Goal: Task Accomplishment & Management: Manage account settings

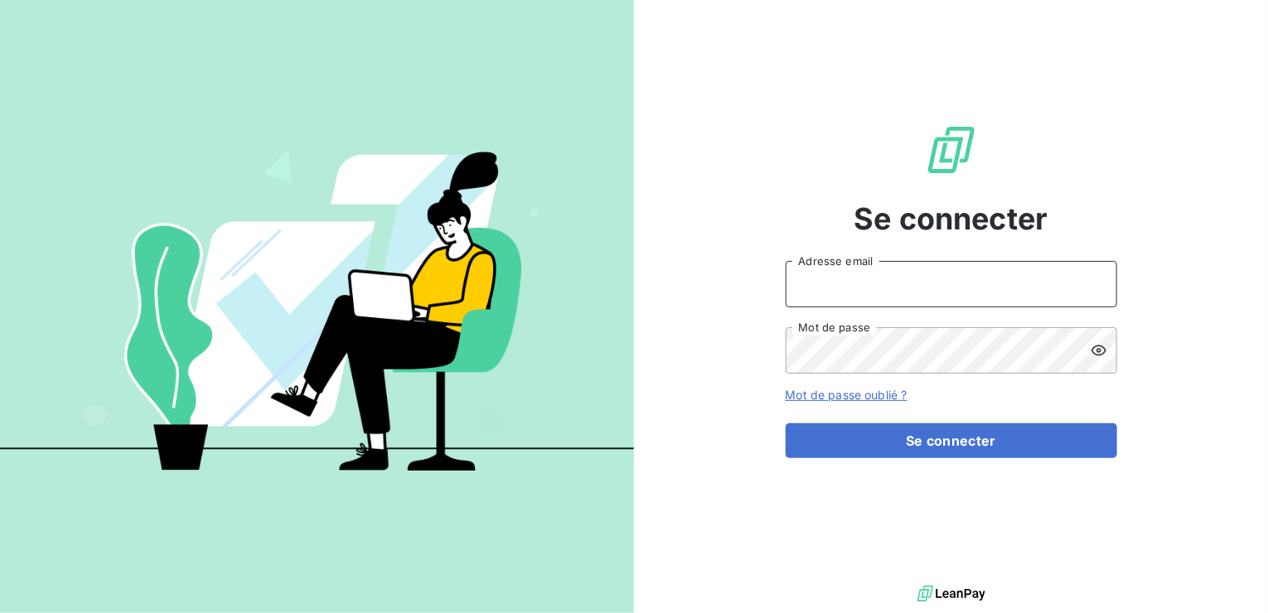
click at [894, 281] on input "Adresse email" at bounding box center [952, 284] width 332 height 46
type input "[EMAIL_ADDRESS][PERSON_NAME][DOMAIN_NAME]"
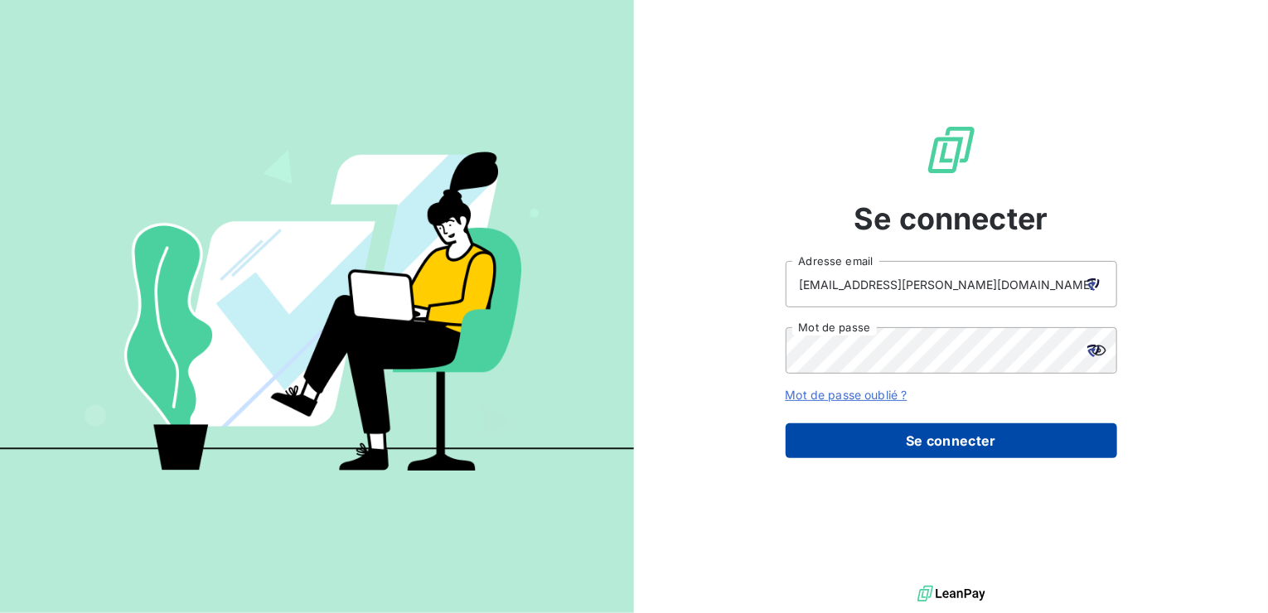
click at [962, 442] on button "Se connecter" at bounding box center [952, 441] width 332 height 35
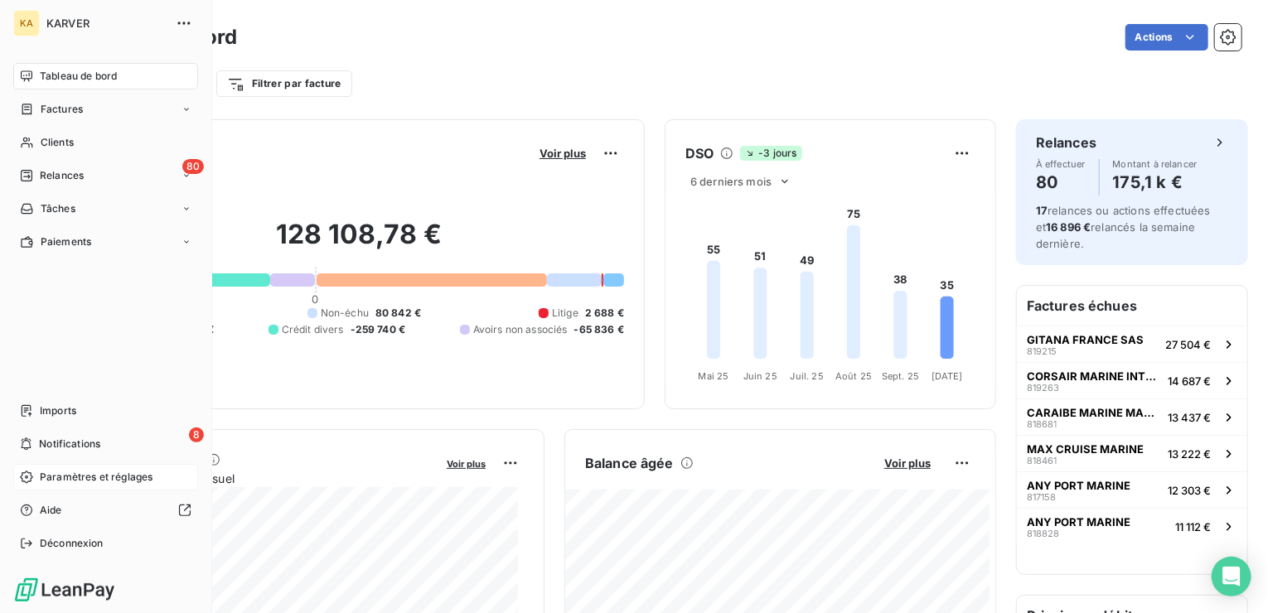
click at [60, 474] on span "Paramètres et réglages" at bounding box center [96, 477] width 113 height 15
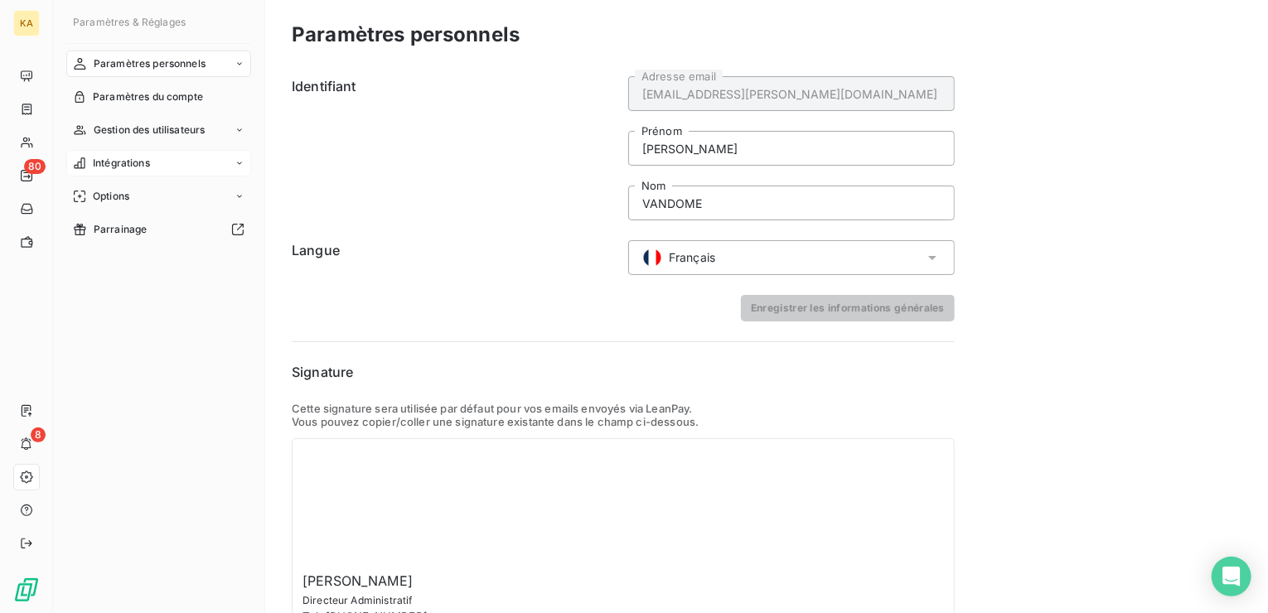
click at [239, 165] on icon at bounding box center [240, 163] width 10 height 10
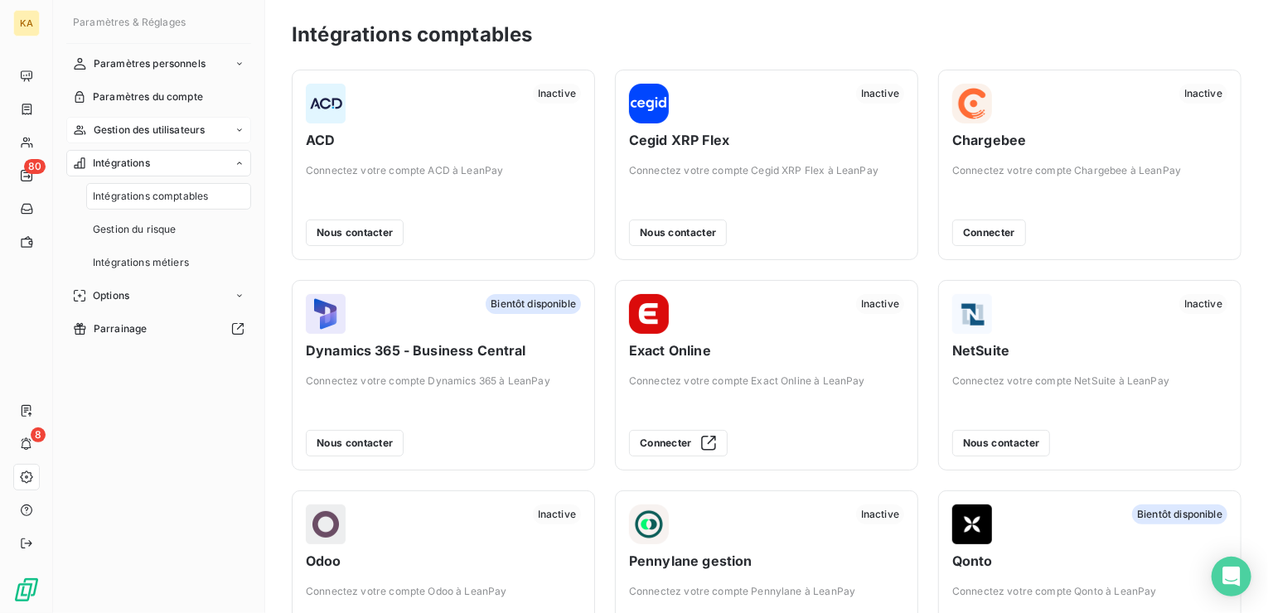
click at [236, 129] on icon at bounding box center [240, 130] width 10 height 10
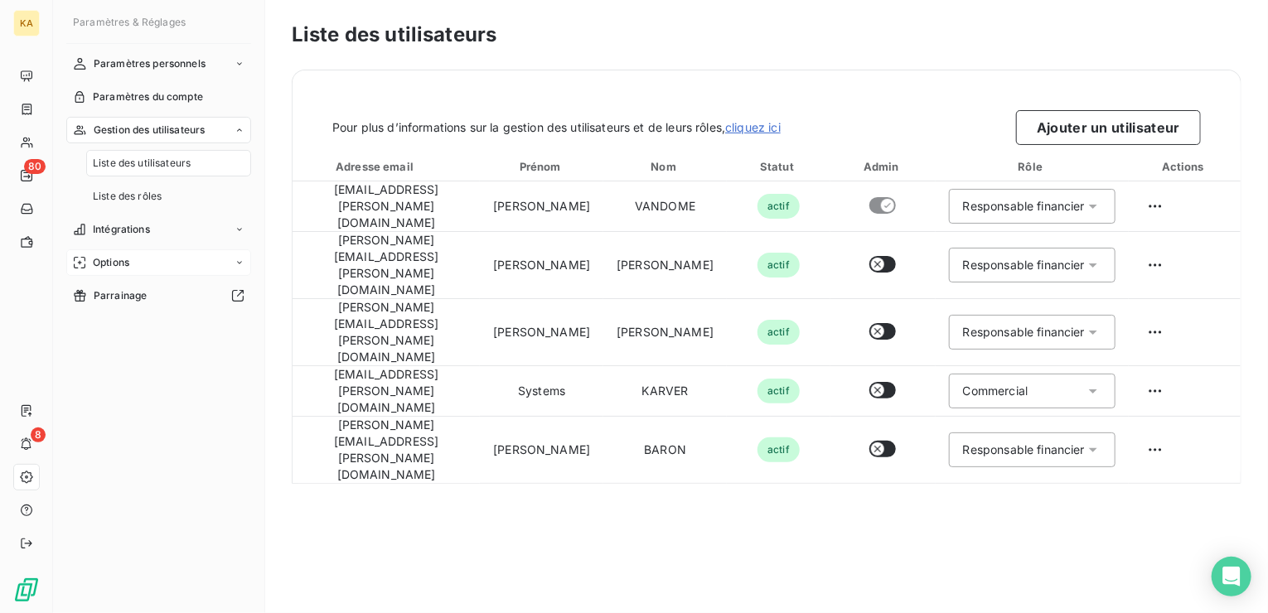
click at [235, 267] on icon at bounding box center [240, 263] width 10 height 10
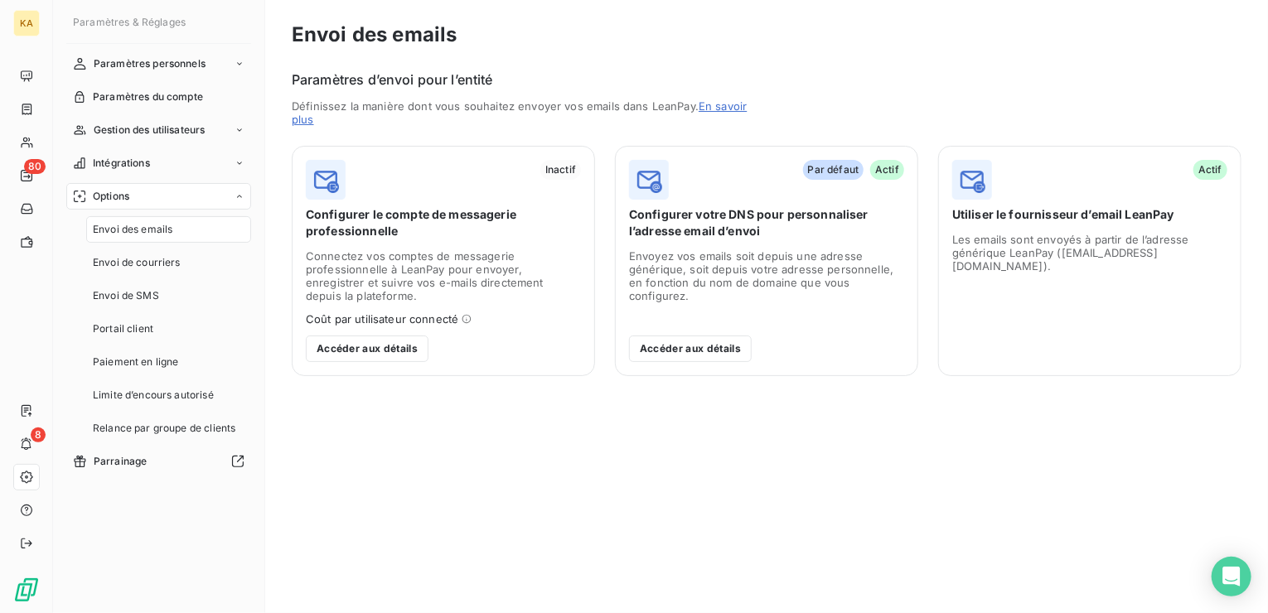
click at [466, 320] on icon at bounding box center [467, 319] width 10 height 10
click at [463, 318] on icon at bounding box center [467, 319] width 10 height 10
click at [463, 320] on icon at bounding box center [467, 319] width 9 height 9
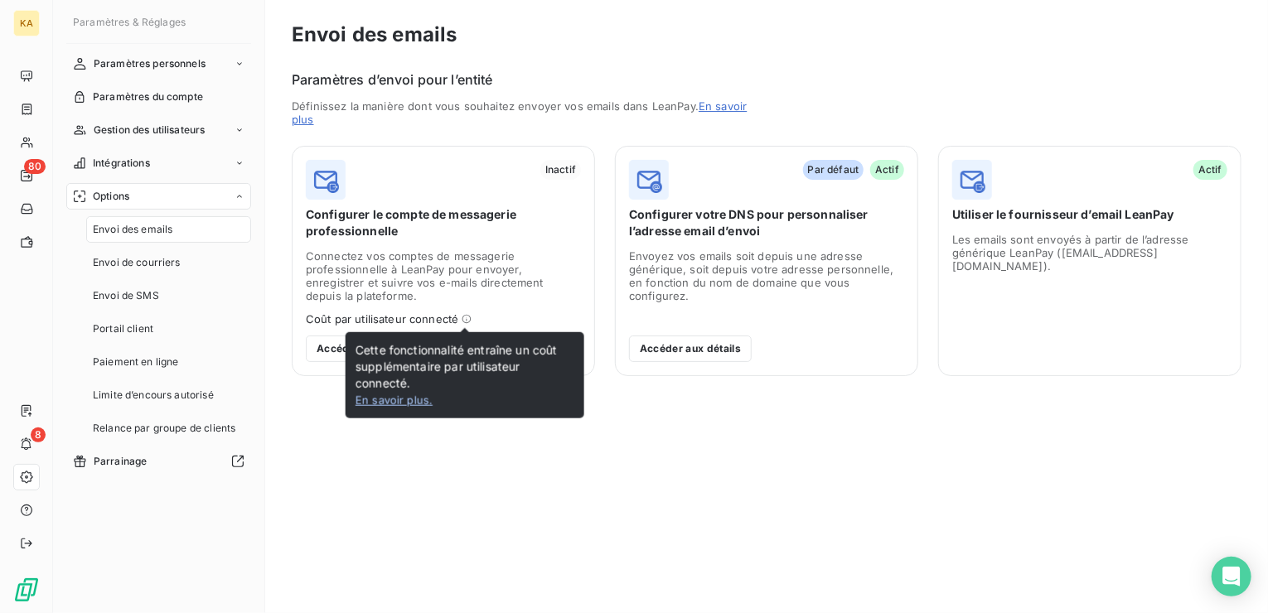
click at [408, 398] on link "En savoir plus ." at bounding box center [394, 400] width 77 height 13
